Goal: Task Accomplishment & Management: Manage account settings

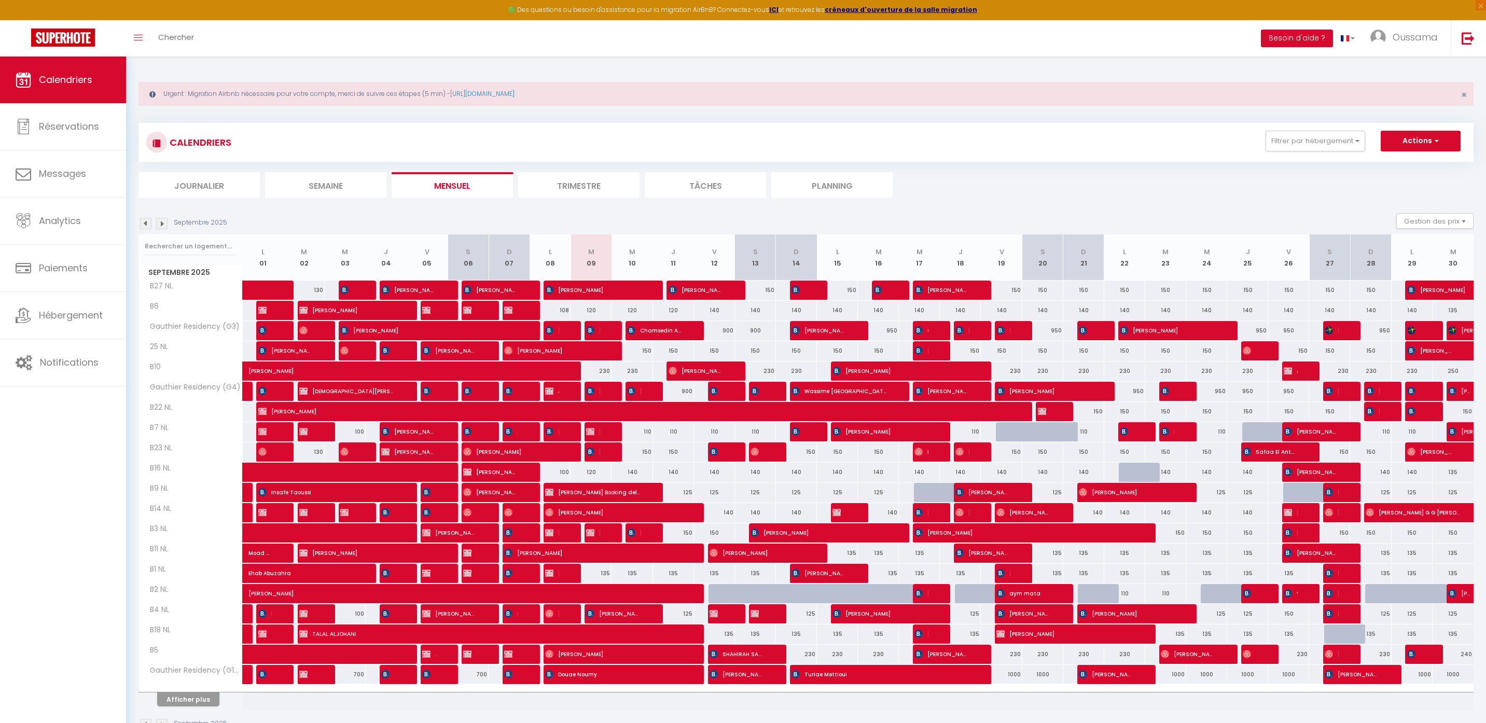
select select
click at [755, 493] on div "125" at bounding box center [755, 492] width 41 height 19
type input "125"
select select "1"
type input "Sam 13 Septembre 2025"
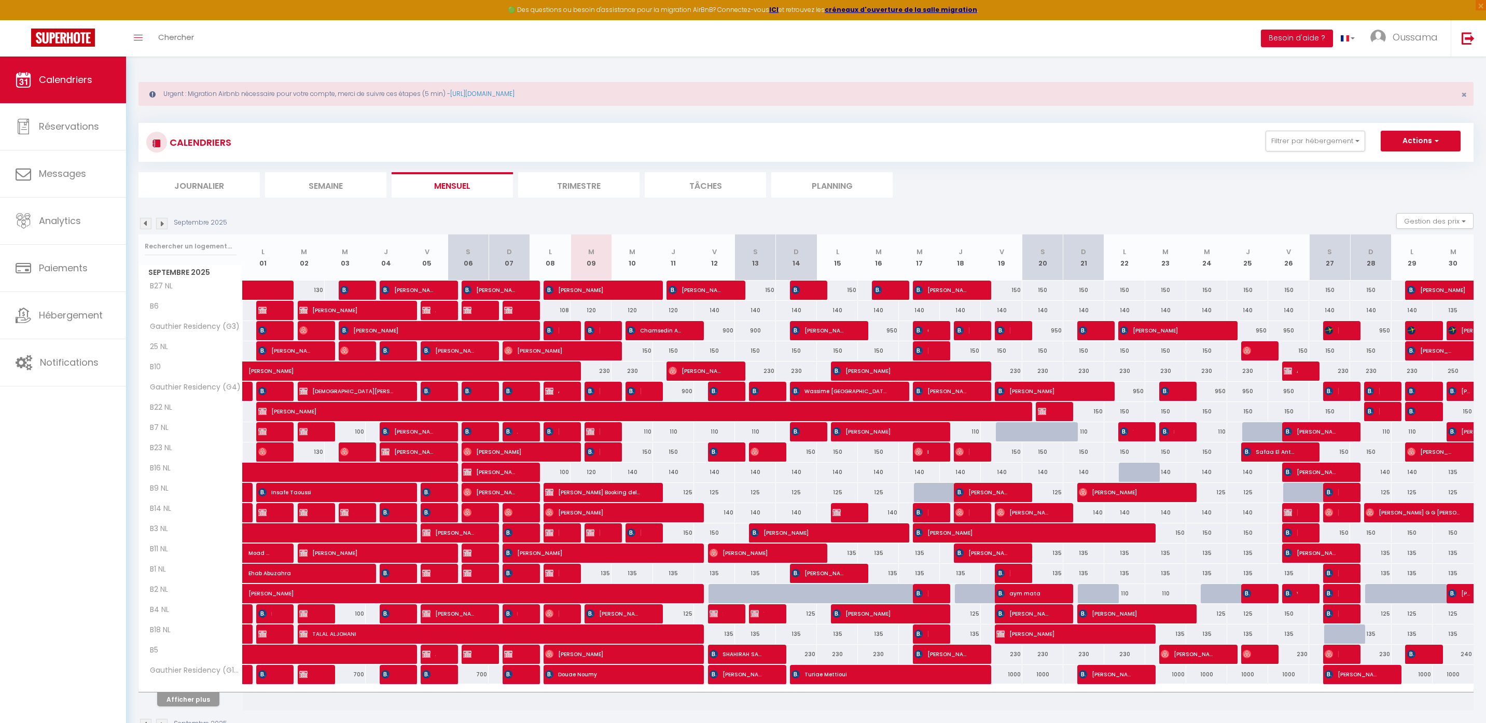
type input "Dim 14 Septembre 2025"
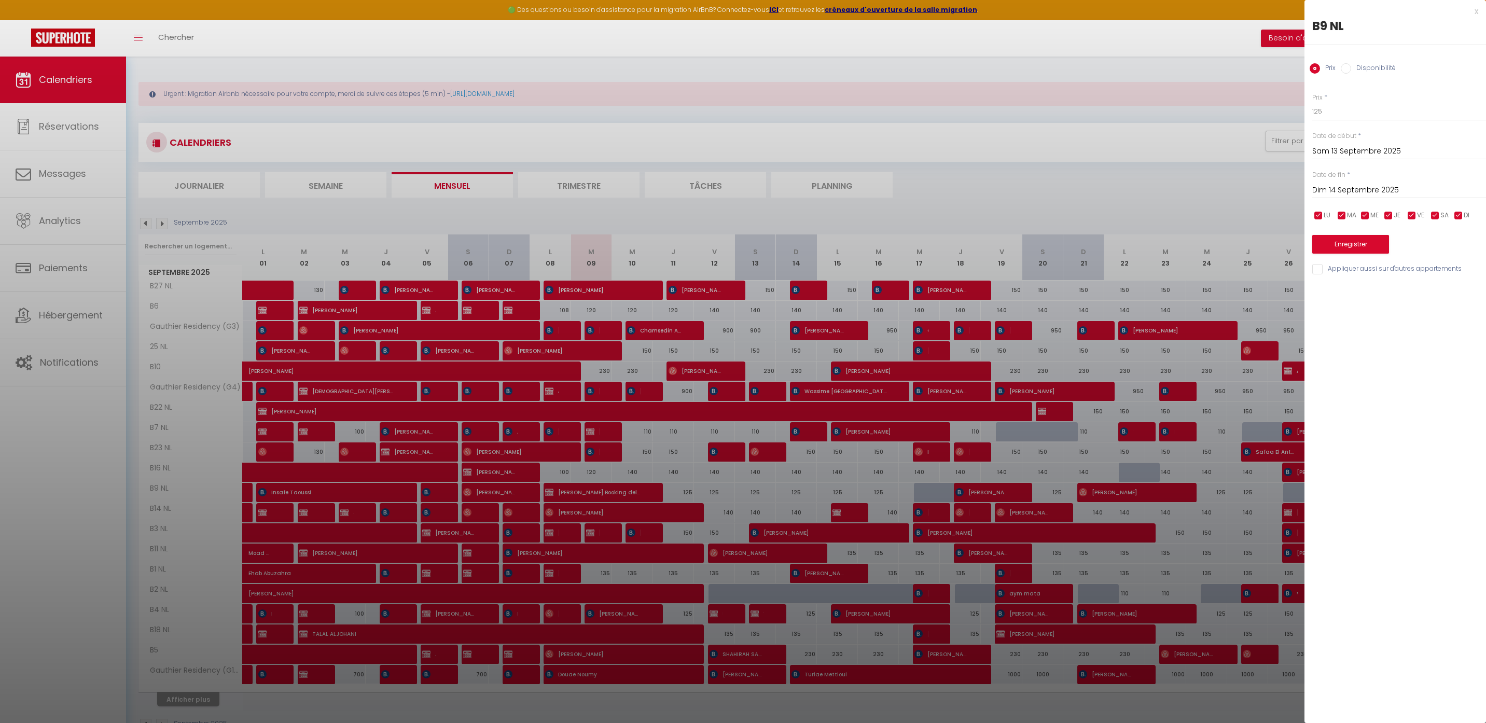
click at [1347, 66] on input "Disponibilité" at bounding box center [1345, 68] width 10 height 10
radio input "true"
radio input "false"
click at [1349, 117] on select "Disponible Indisponible" at bounding box center [1399, 112] width 174 height 20
click at [1312, 102] on select "Disponible Indisponible" at bounding box center [1399, 112] width 174 height 20
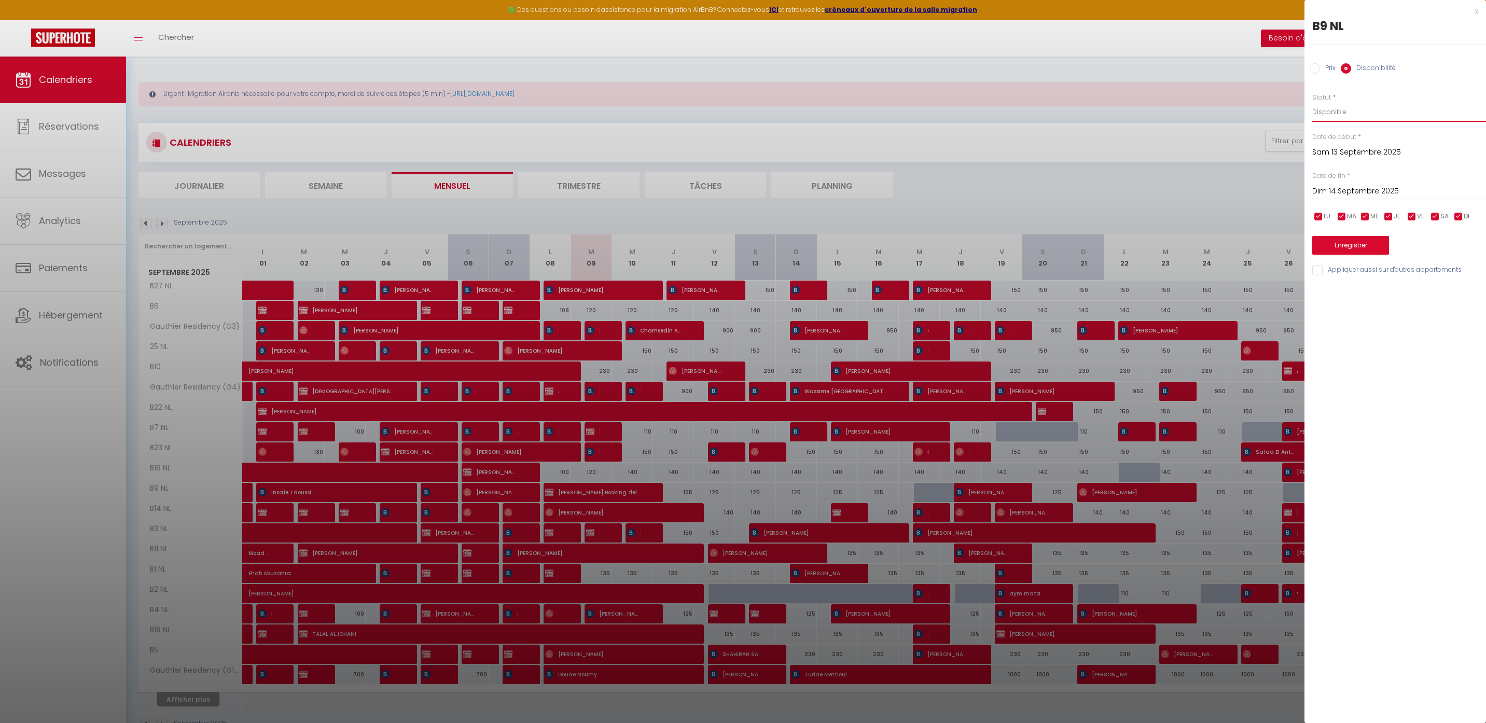
click at [1343, 114] on select "Disponible Indisponible" at bounding box center [1399, 112] width 174 height 20
select select "0"
click at [1312, 102] on select "Disponible Indisponible" at bounding box center [1399, 112] width 174 height 20
click at [1364, 246] on button "Enregistrer" at bounding box center [1350, 245] width 77 height 19
